Goal: Transaction & Acquisition: Purchase product/service

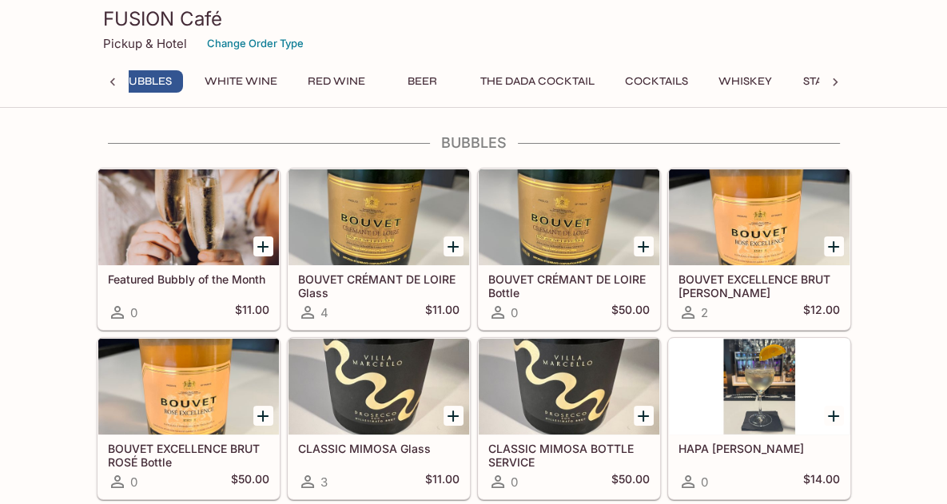
scroll to position [0, 6]
drag, startPoint x: 0, startPoint y: 476, endPoint x: 0, endPoint y: 495, distance: 18.4
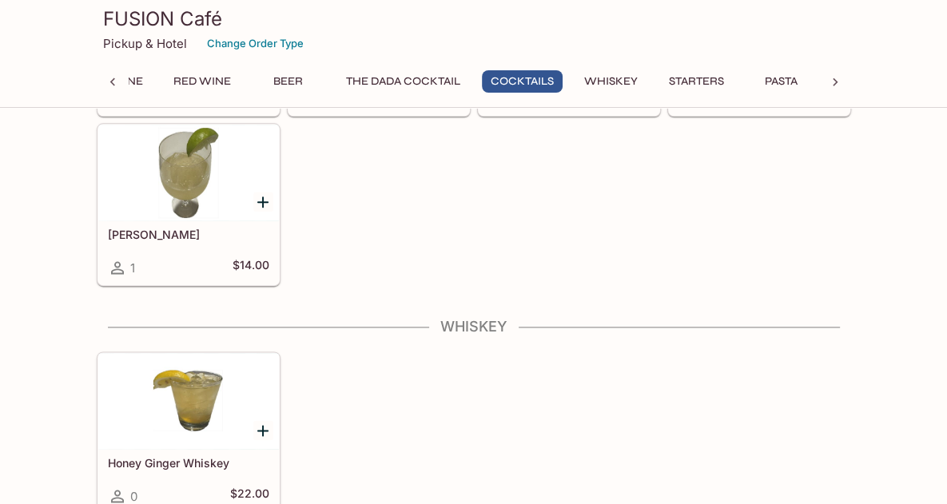
scroll to position [1850, 0]
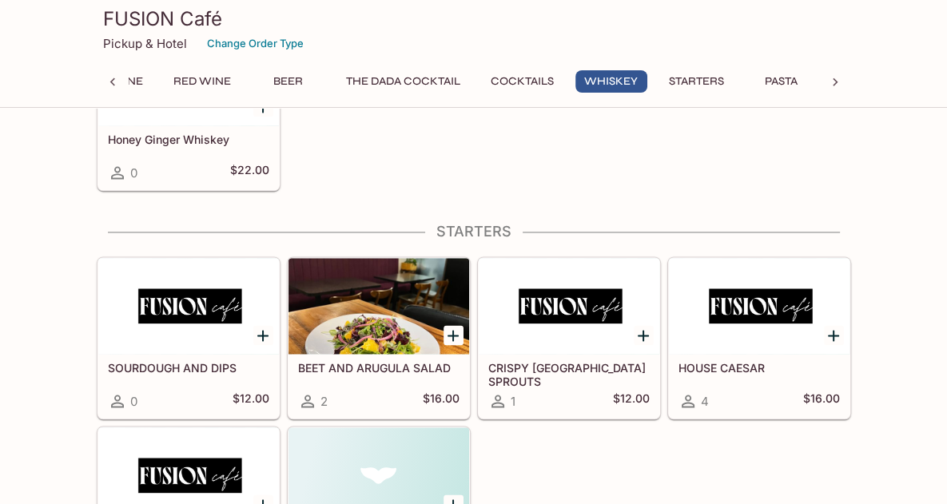
click at [497, 396] on icon at bounding box center [497, 401] width 13 height 13
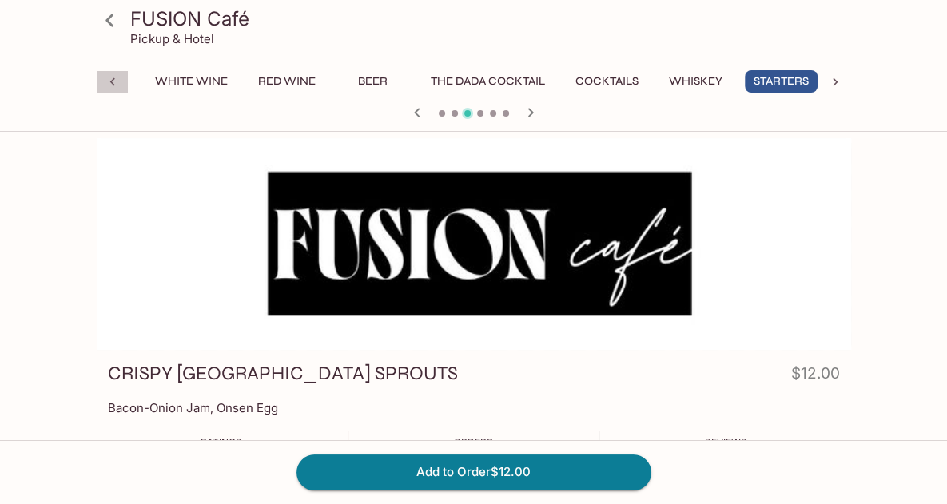
drag, startPoint x: 123, startPoint y: 80, endPoint x: 140, endPoint y: 81, distance: 16.8
click at [125, 79] on div at bounding box center [113, 82] width 32 height 24
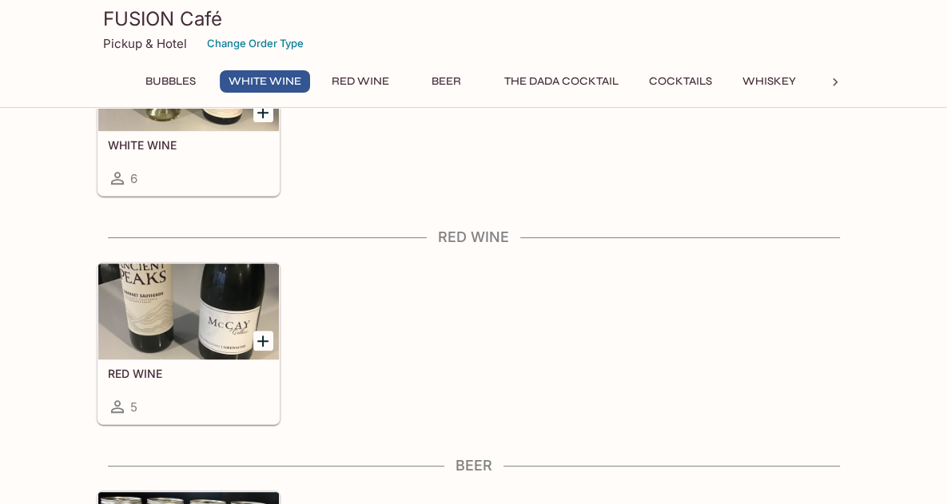
scroll to position [799, 0]
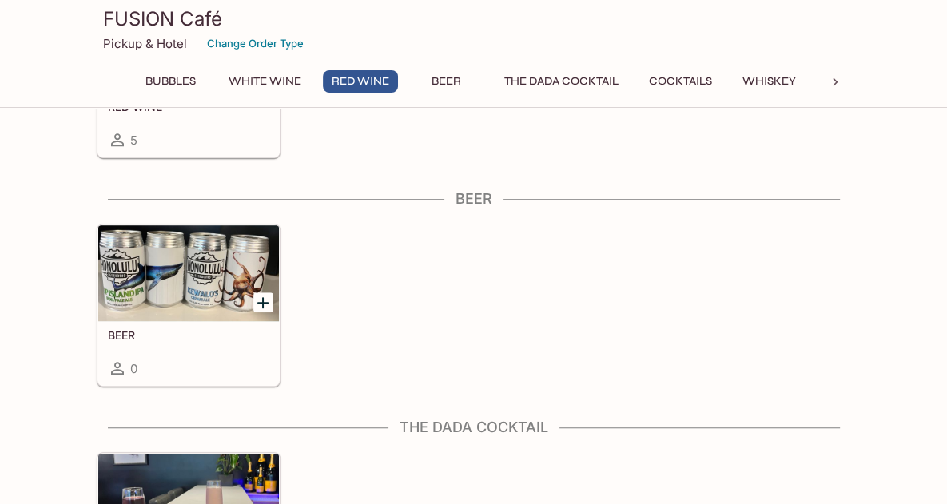
click at [126, 328] on h5 "BEER" at bounding box center [188, 335] width 161 height 14
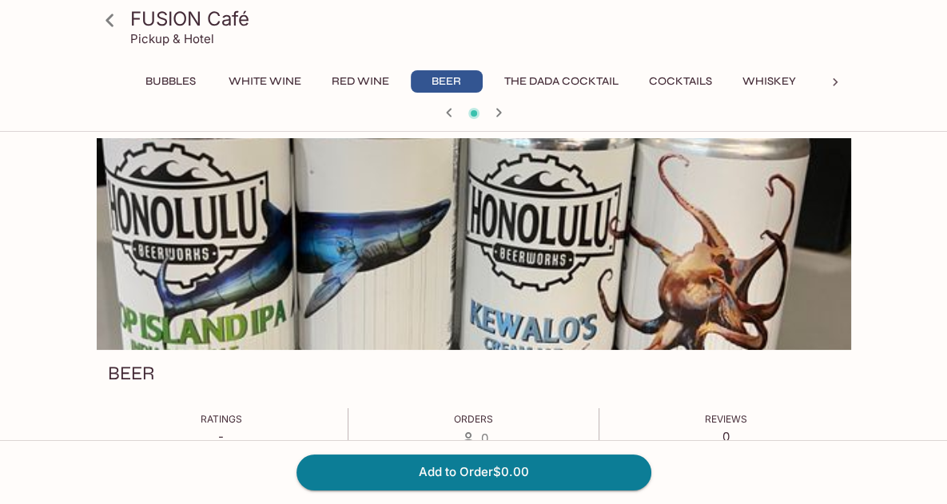
click at [111, 25] on icon at bounding box center [109, 20] width 8 height 13
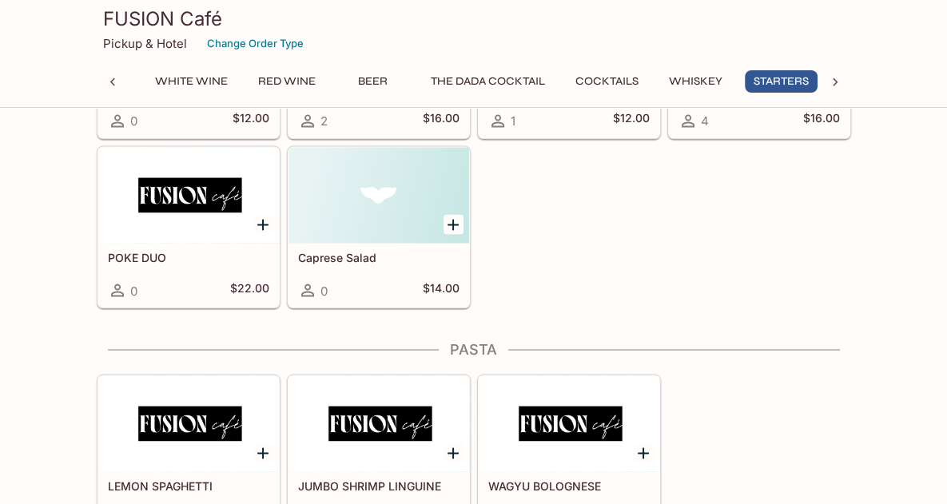
scroll to position [1864, 0]
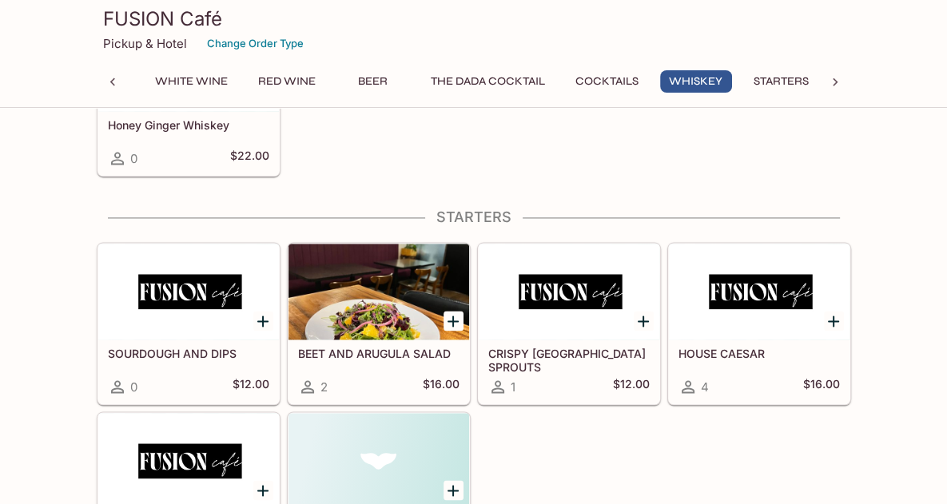
click at [161, 326] on div at bounding box center [188, 292] width 181 height 96
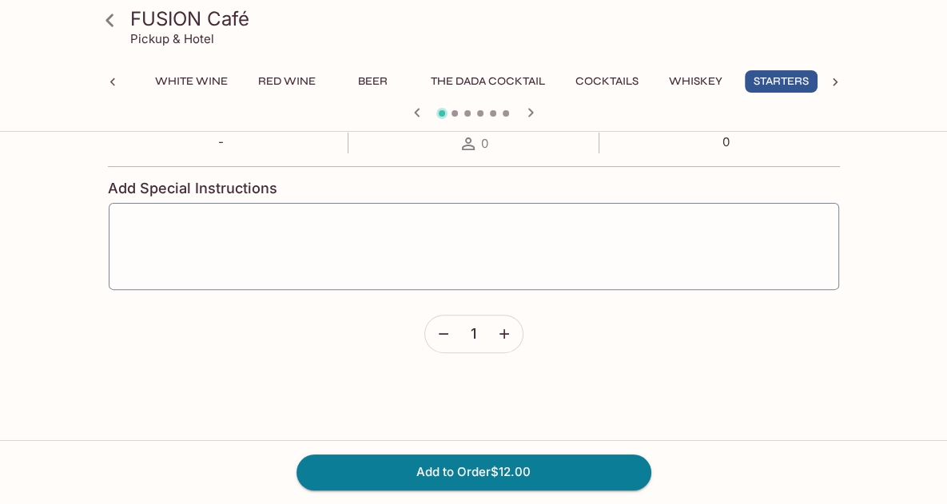
scroll to position [52, 0]
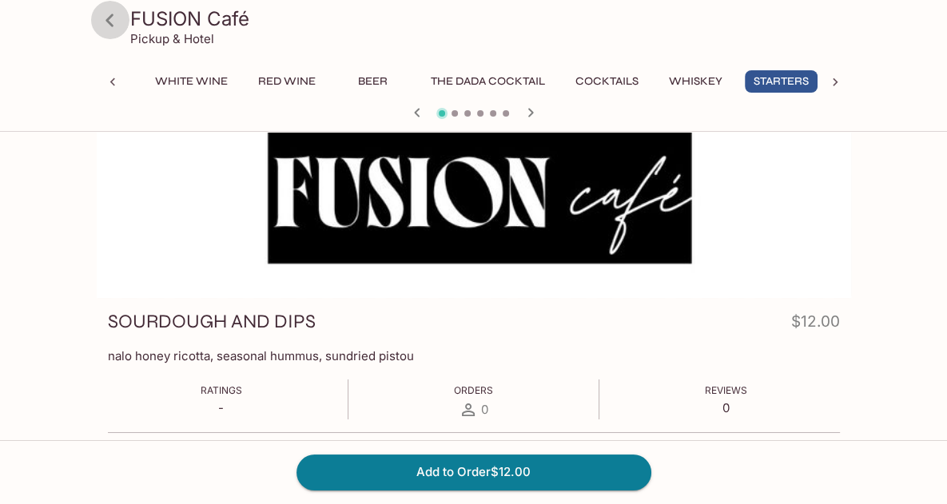
click at [113, 14] on icon at bounding box center [110, 20] width 28 height 28
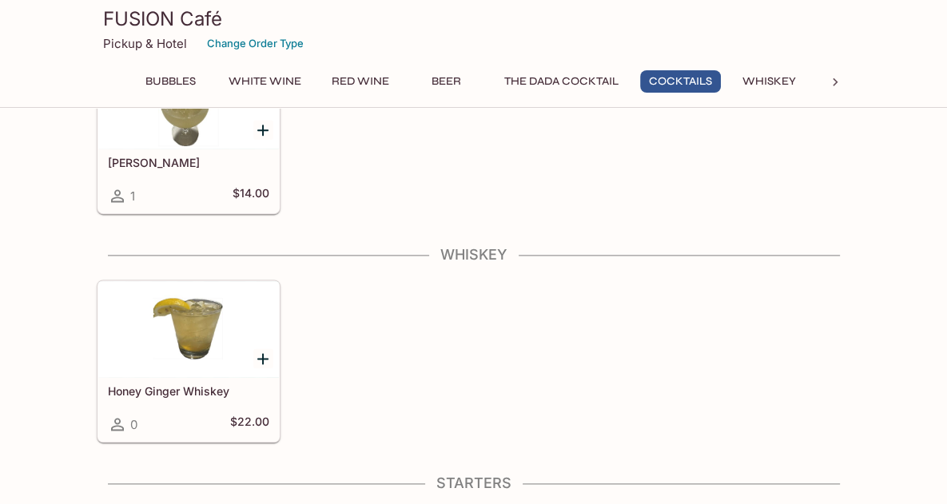
scroll to position [1864, 0]
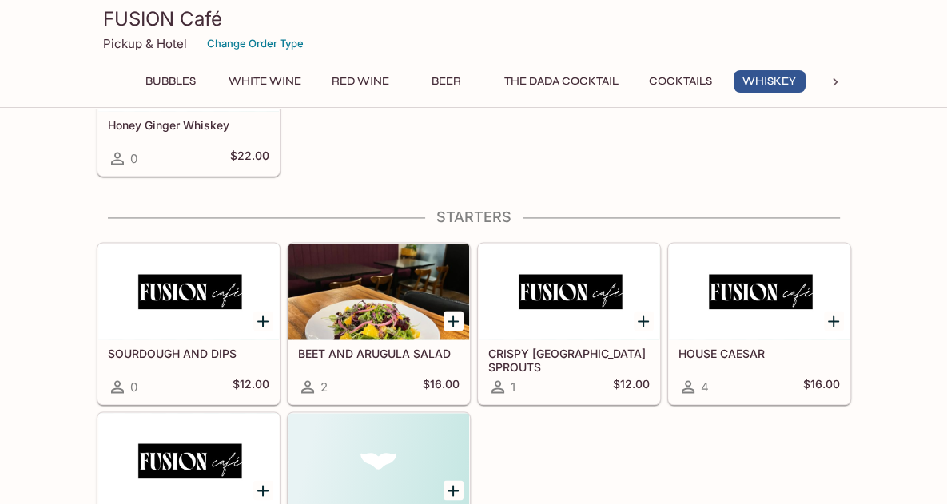
click at [545, 349] on h5 "CRISPY [GEOGRAPHIC_DATA] SPROUTS" at bounding box center [568, 360] width 161 height 26
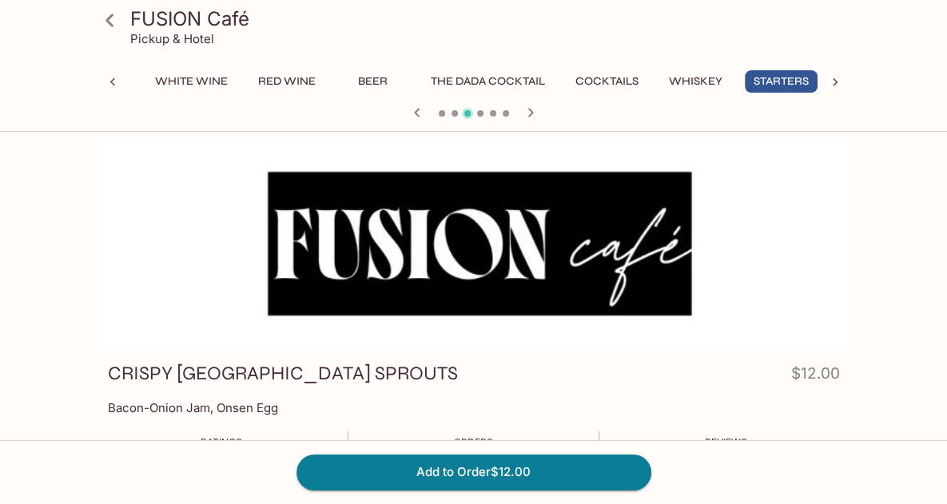
scroll to position [266, 0]
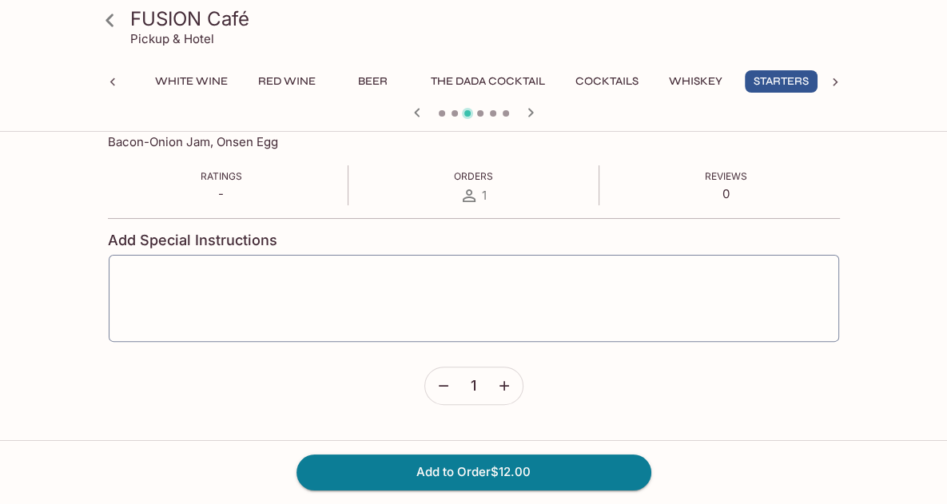
click at [141, 26] on h3 "FUSION Café" at bounding box center [487, 18] width 714 height 25
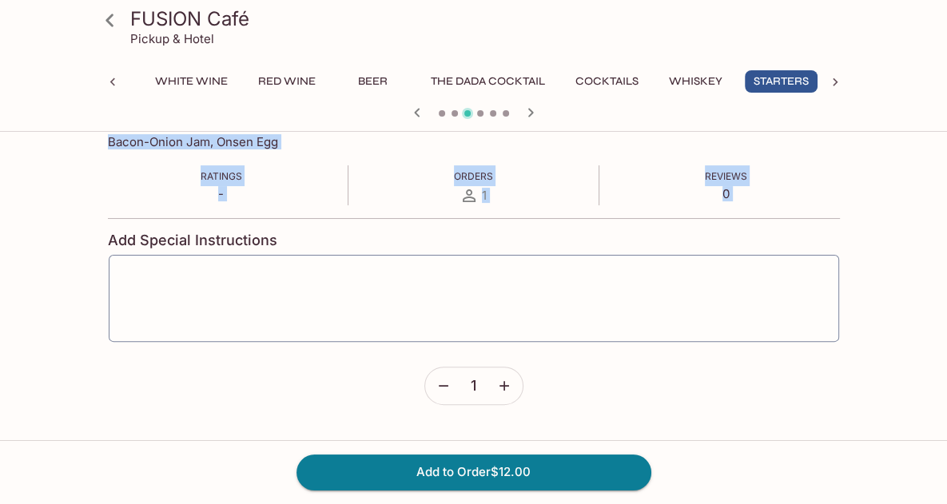
drag, startPoint x: 0, startPoint y: 169, endPoint x: 444, endPoint y: 224, distance: 446.9
click at [443, 224] on div "FUSION Café Pickup & Hotel Bubbles White Wine Red Wine Beer The DADA Cocktail C…" at bounding box center [473, 270] width 947 height 796
click at [21, 173] on div "FUSION Café Pickup & Hotel Bubbles White Wine Red Wine Beer The DADA Cocktail C…" at bounding box center [473, 270] width 947 height 796
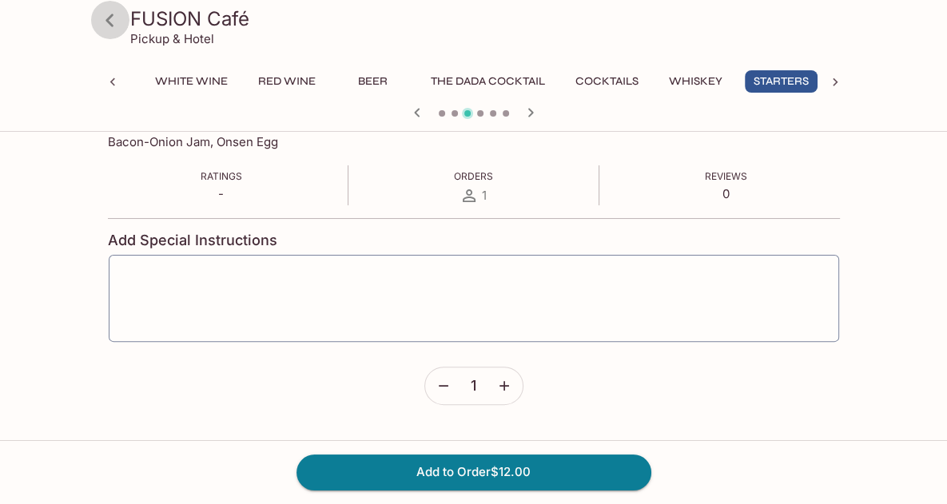
click at [126, 17] on link at bounding box center [110, 20] width 40 height 40
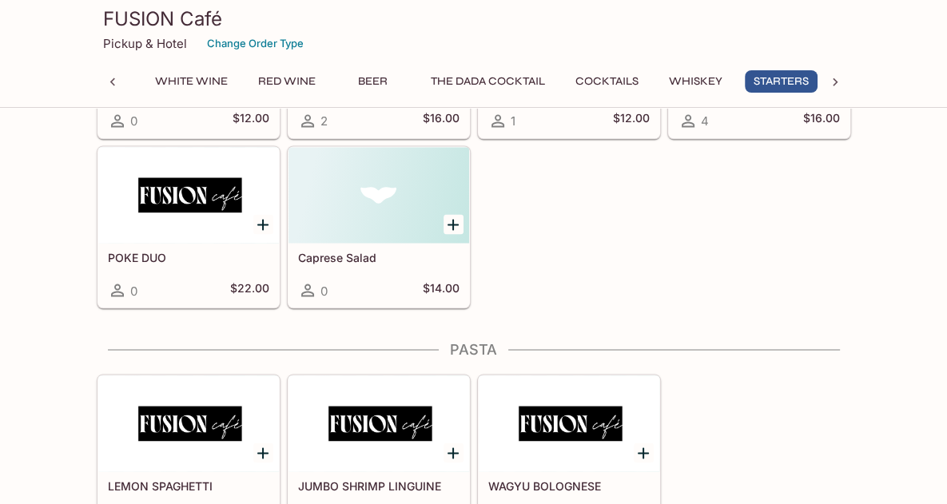
scroll to position [1864, 0]
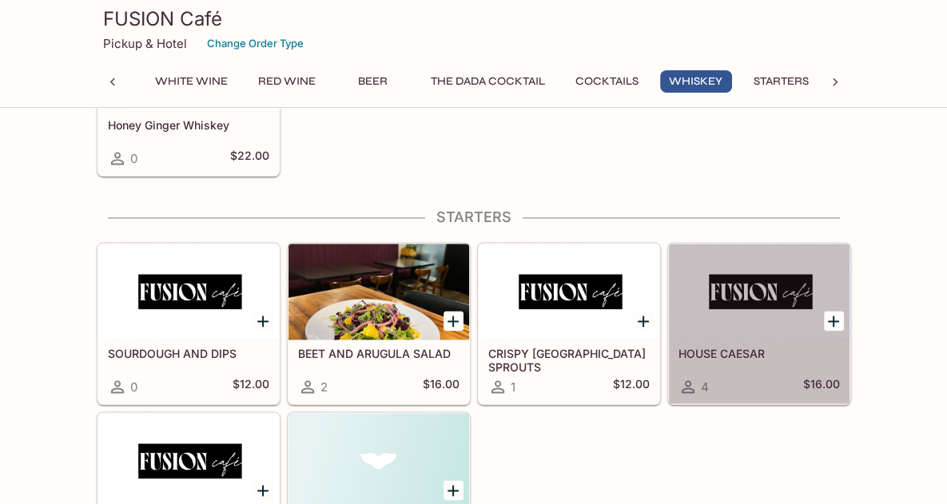
click at [756, 325] on div at bounding box center [759, 292] width 181 height 96
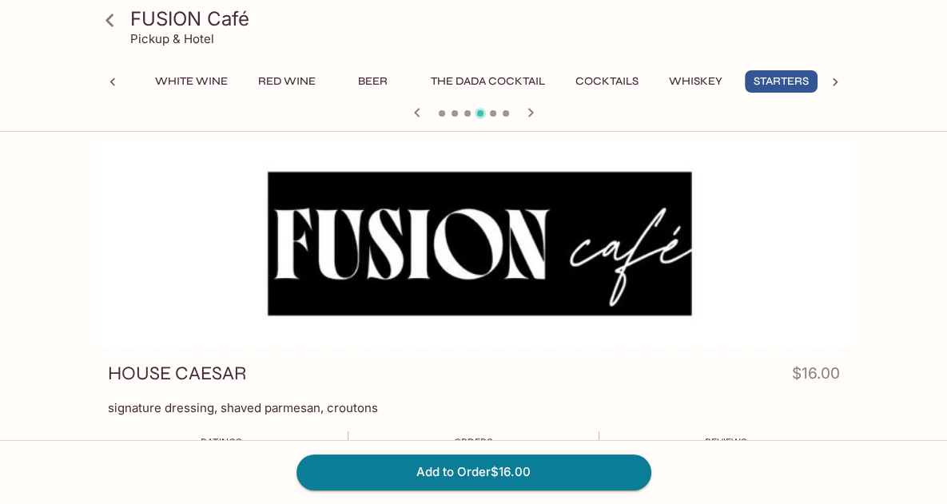
click at [173, 15] on h3 "FUSION Café" at bounding box center [487, 18] width 714 height 25
click at [113, 20] on icon at bounding box center [110, 20] width 28 height 28
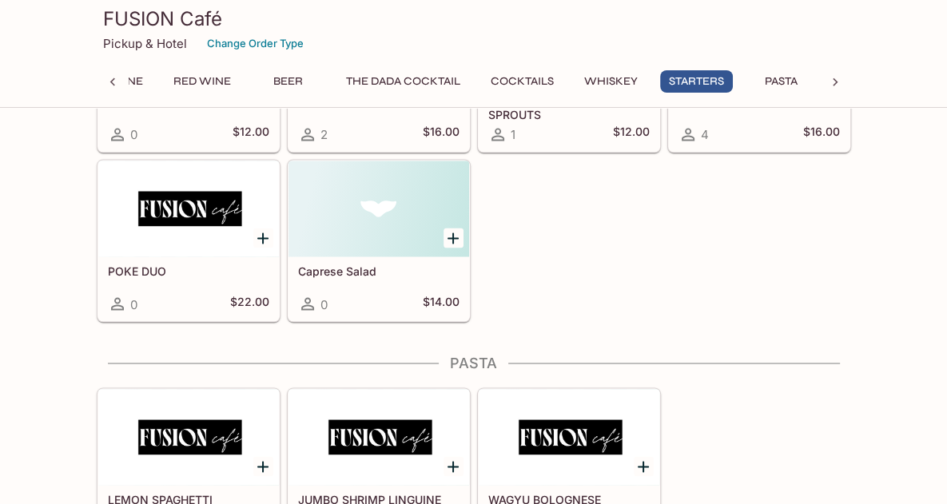
scroll to position [2383, 0]
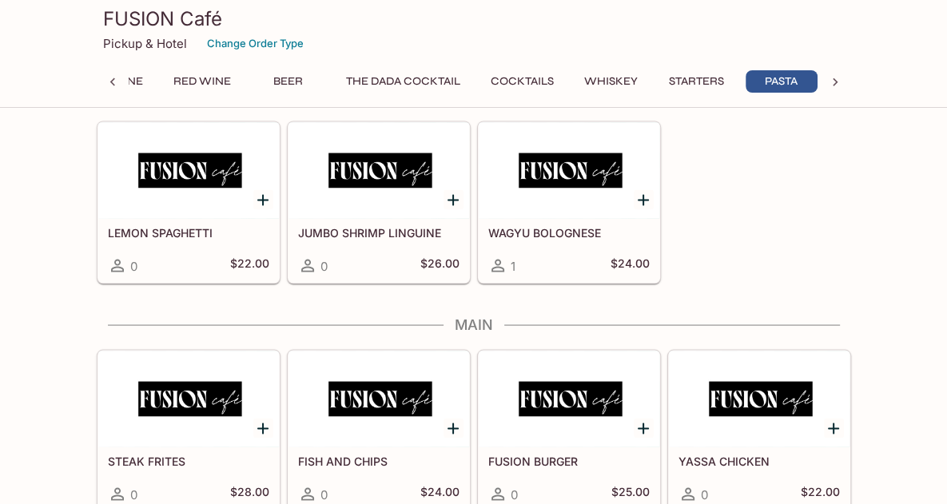
click at [203, 219] on div "LEMON SPAGHETTI 0 $22.00" at bounding box center [188, 251] width 181 height 64
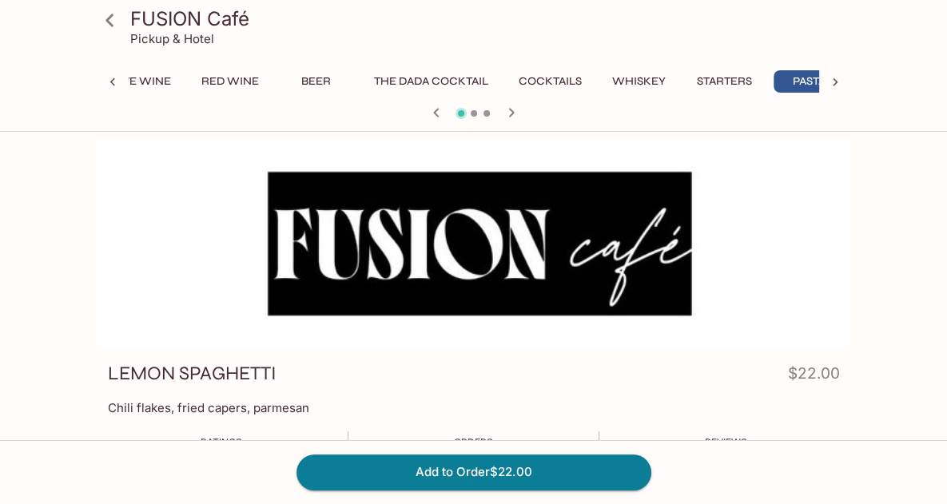
scroll to position [0, 158]
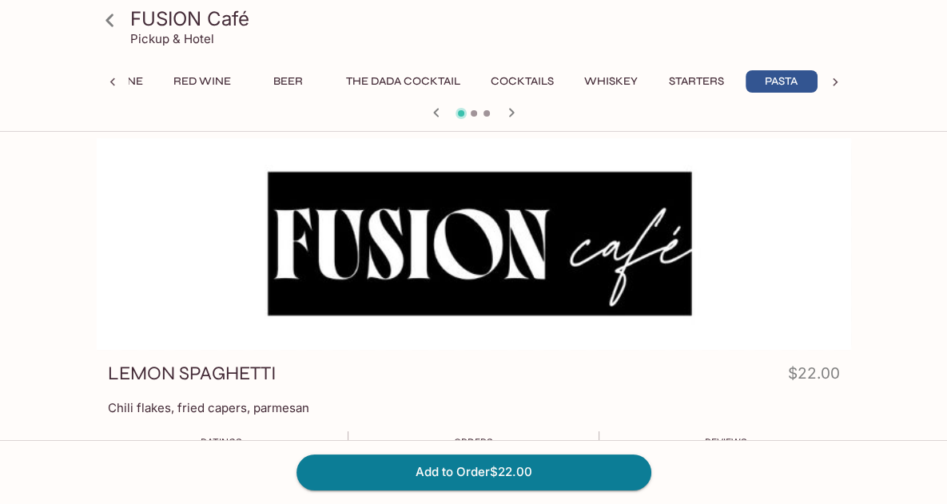
drag, startPoint x: 914, startPoint y: 281, endPoint x: 816, endPoint y: 228, distance: 111.9
click at [807, 236] on div "FUSION Café Pickup & Hotel Bubbles White Wine Red Wine Beer The DADA Cocktail C…" at bounding box center [473, 448] width 947 height 620
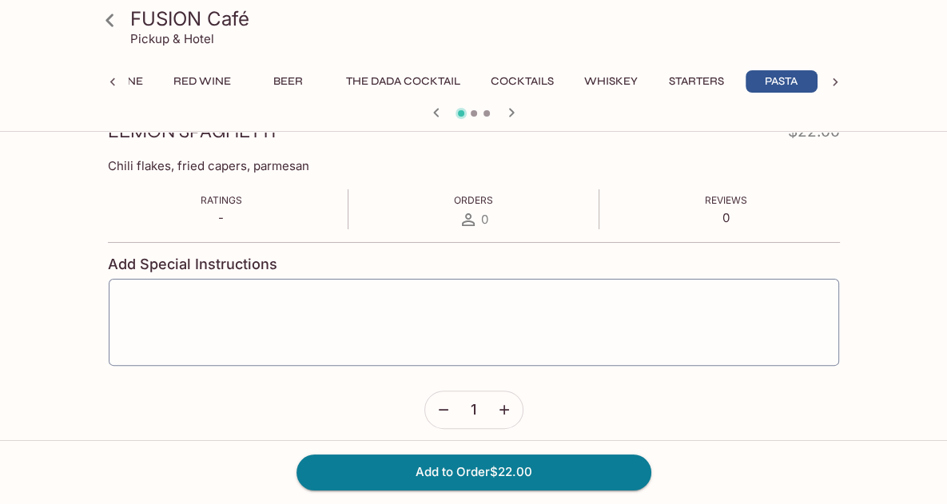
scroll to position [253, 0]
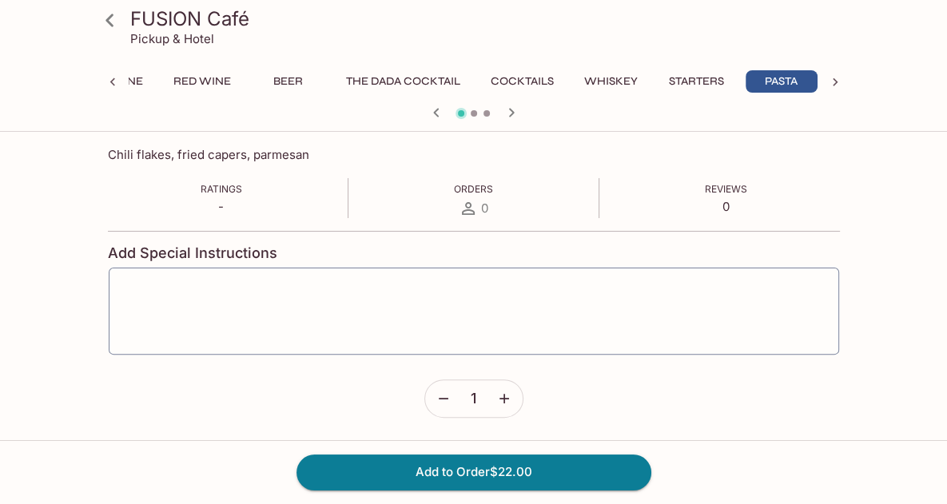
click at [119, 23] on icon at bounding box center [110, 20] width 28 height 28
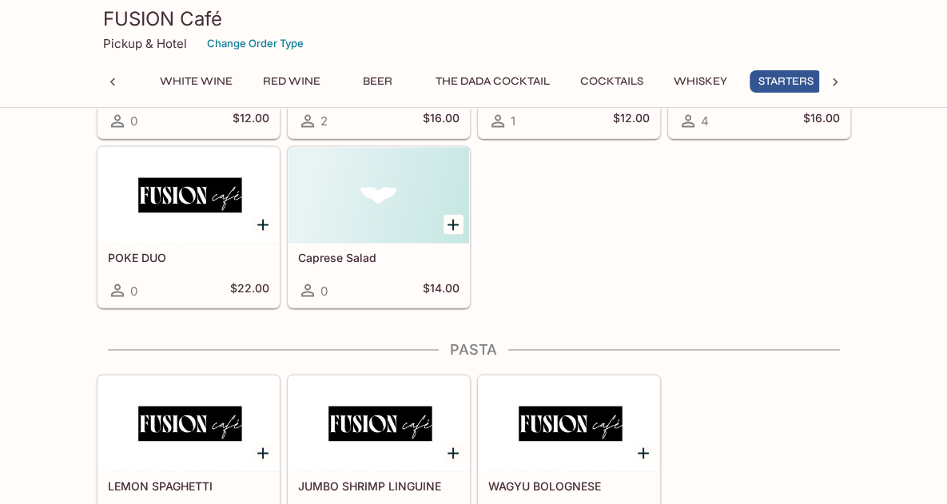
scroll to position [0, 74]
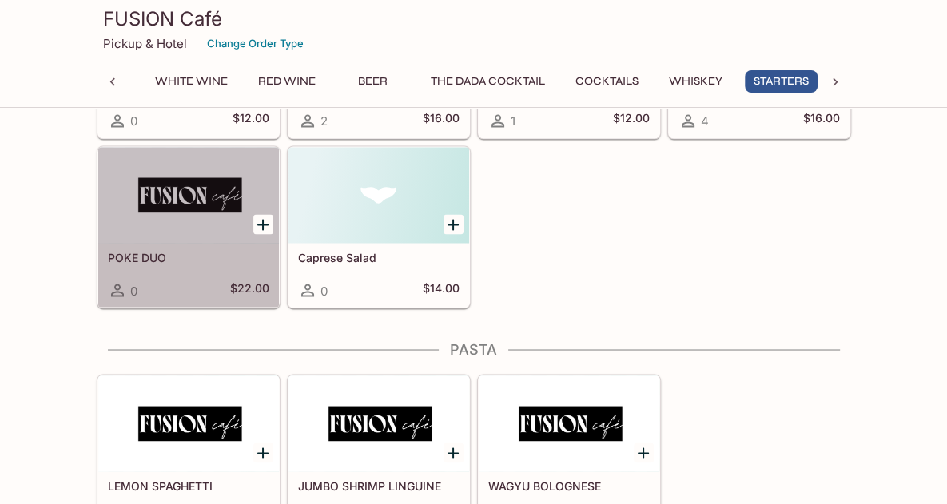
click at [177, 210] on div at bounding box center [188, 195] width 181 height 96
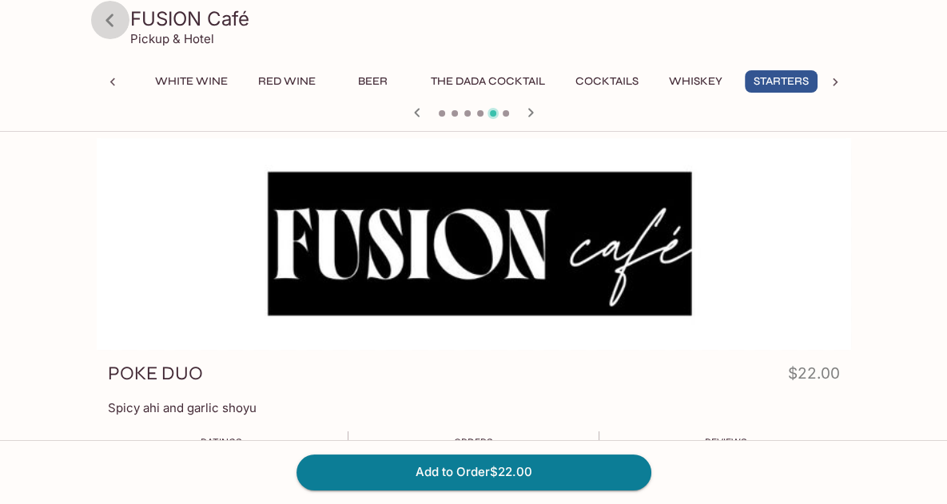
click at [111, 22] on icon at bounding box center [109, 20] width 8 height 13
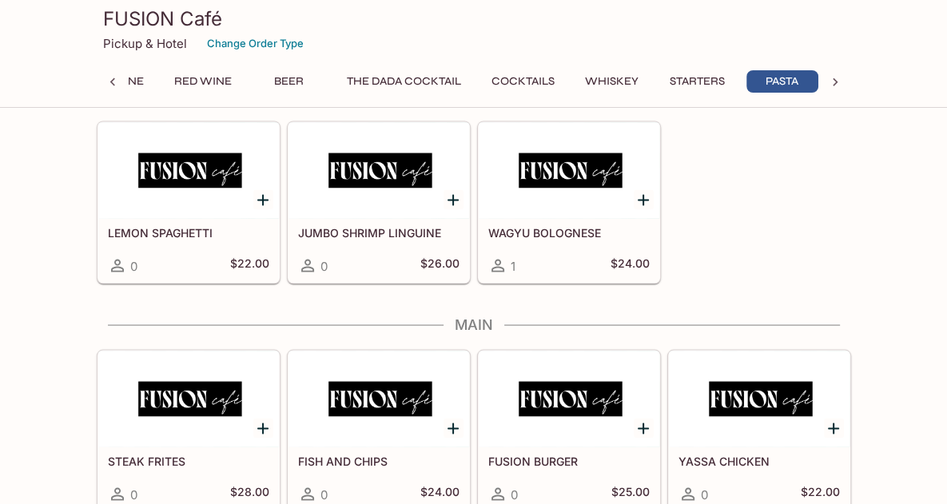
scroll to position [0, 158]
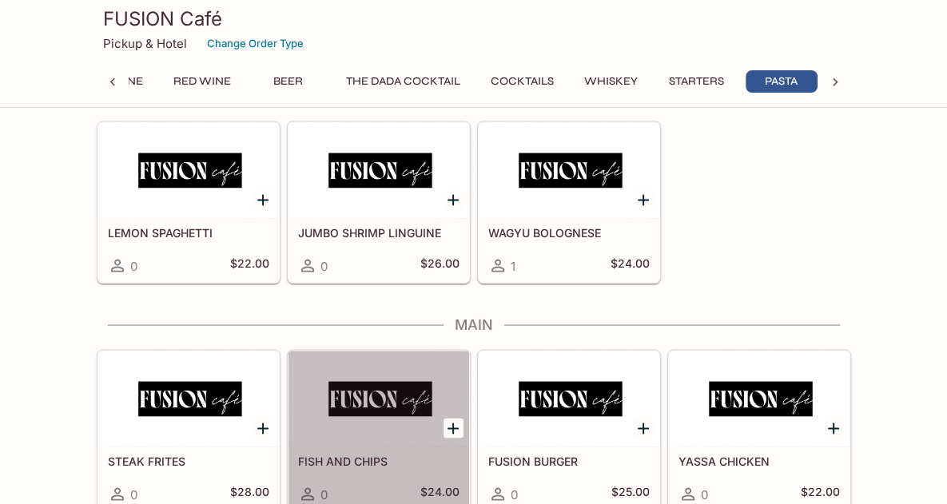
click at [372, 412] on div at bounding box center [378, 400] width 181 height 96
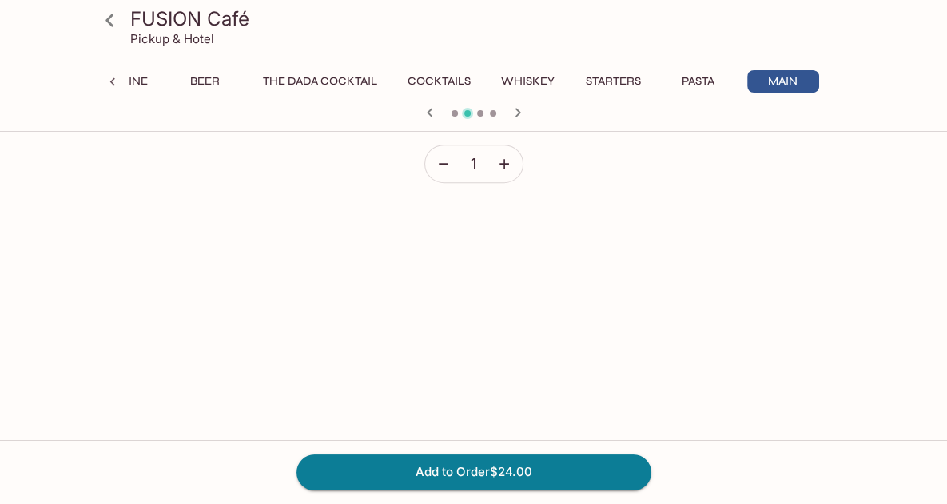
scroll to position [222, 0]
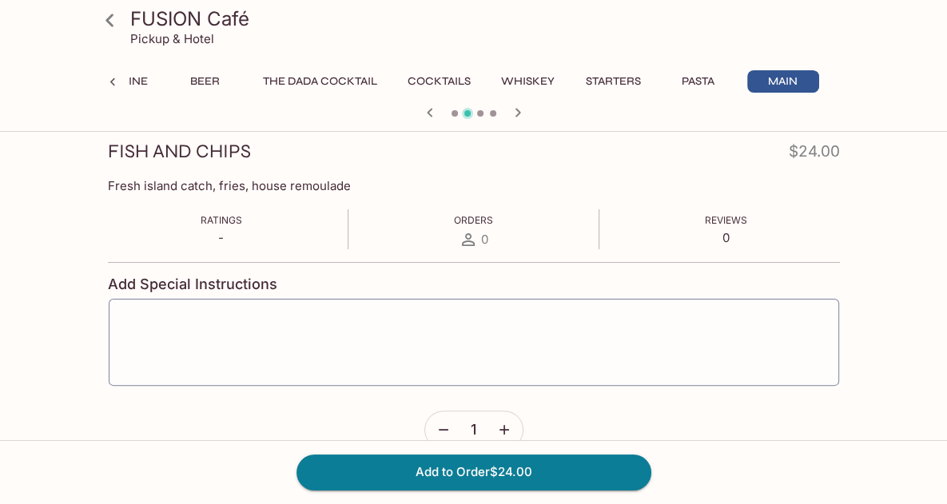
click at [149, 26] on h3 "FUSION Café" at bounding box center [487, 18] width 714 height 25
click at [119, 19] on icon at bounding box center [110, 20] width 28 height 28
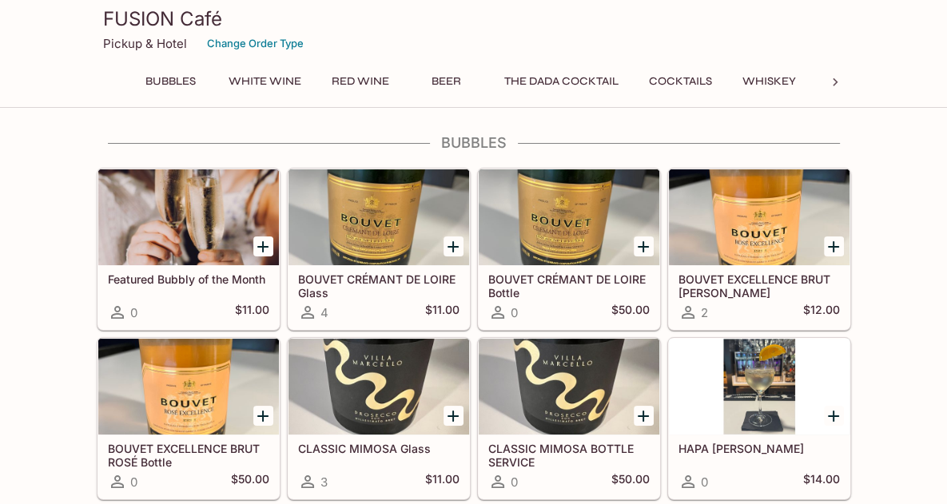
drag, startPoint x: 491, startPoint y: 36, endPoint x: 427, endPoint y: 105, distance: 93.9
click at [478, 52] on div "Pickup & Hotel Change Order Type" at bounding box center [474, 43] width 742 height 25
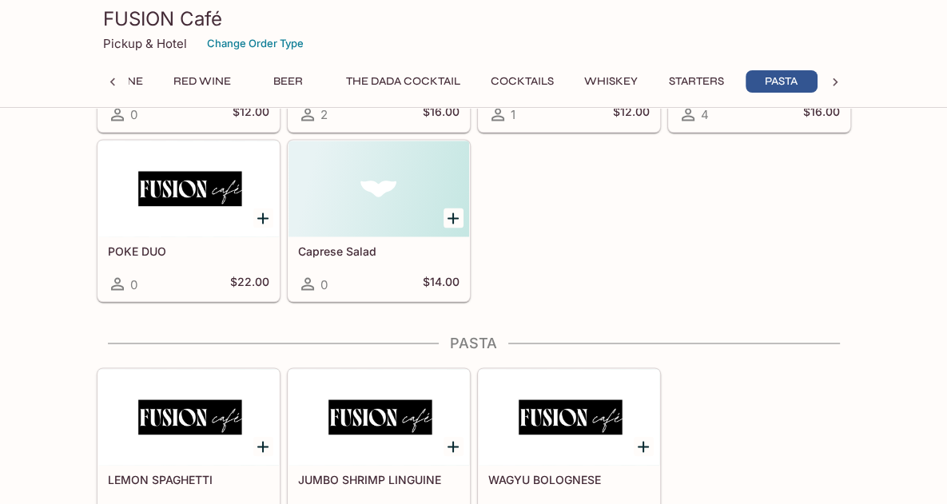
scroll to position [2383, 0]
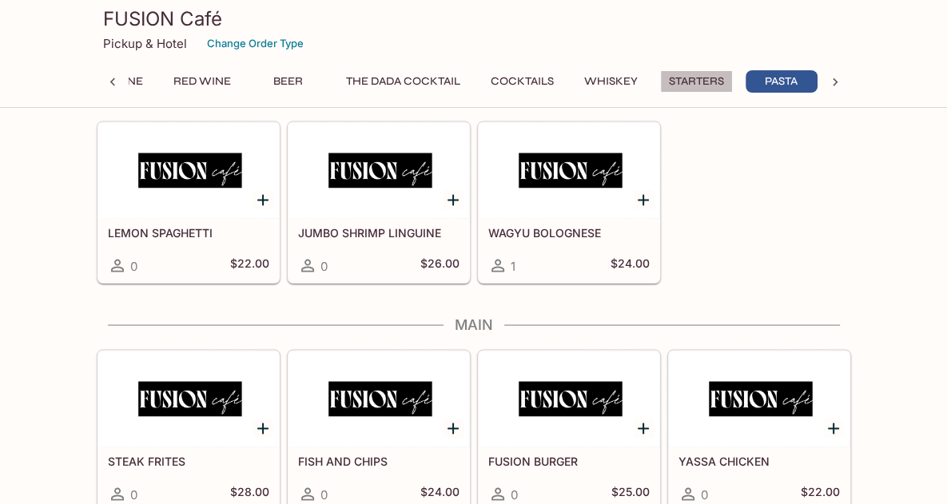
click at [686, 82] on button "Starters" at bounding box center [696, 81] width 73 height 22
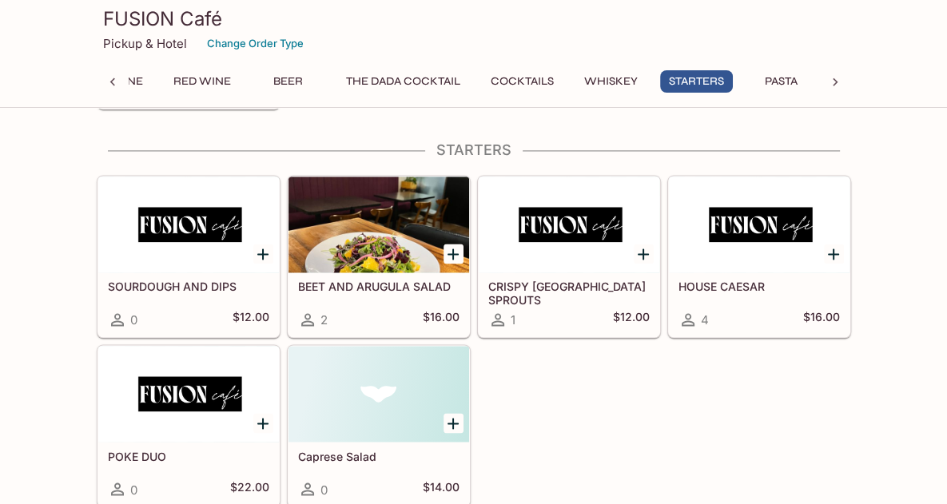
scroll to position [1931, 0]
